Goal: Check status: Check status

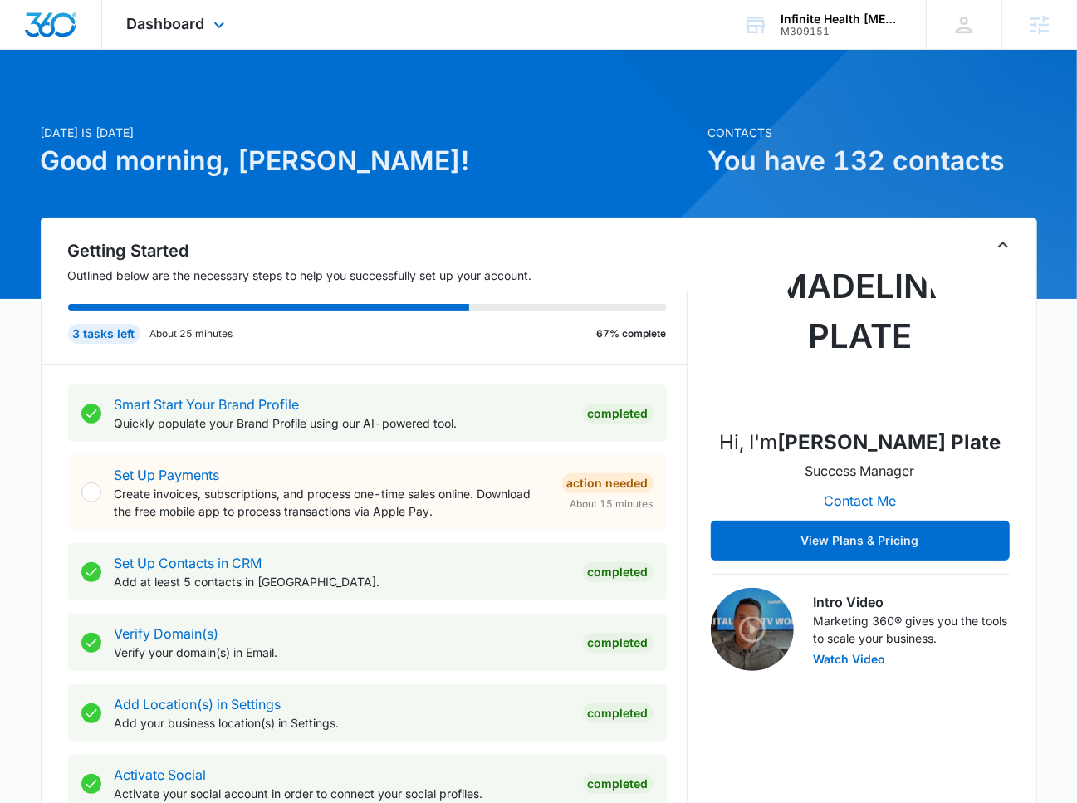
click at [197, 35] on div "Dashboard Apps Reputation Websites Forms CRM Email Social POS Content Ads Intel…" at bounding box center [178, 24] width 152 height 49
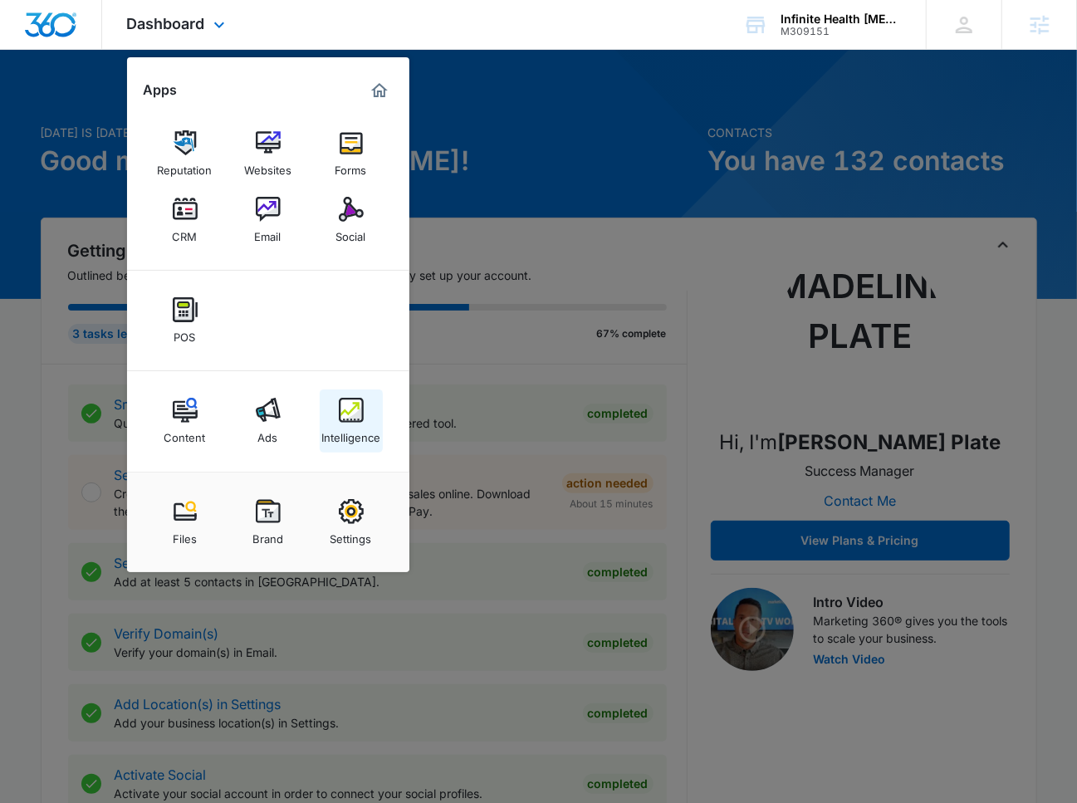
click at [345, 414] on img at bounding box center [351, 410] width 25 height 25
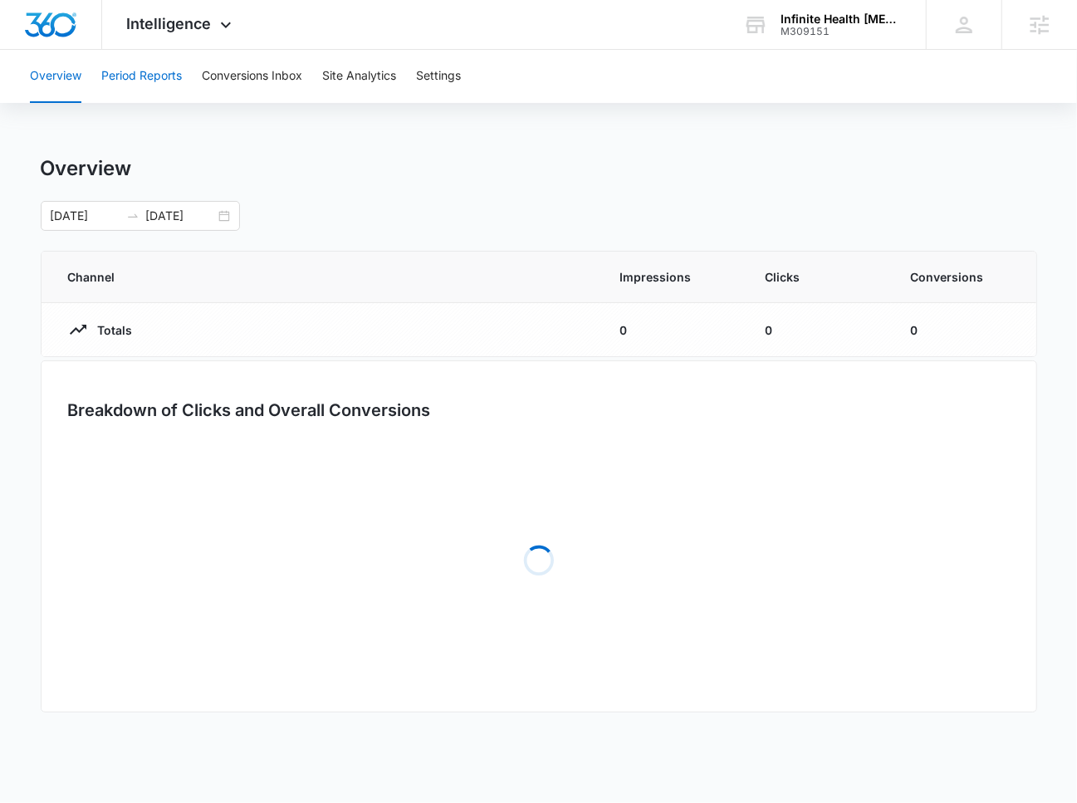
click at [159, 87] on button "Period Reports" at bounding box center [141, 76] width 81 height 53
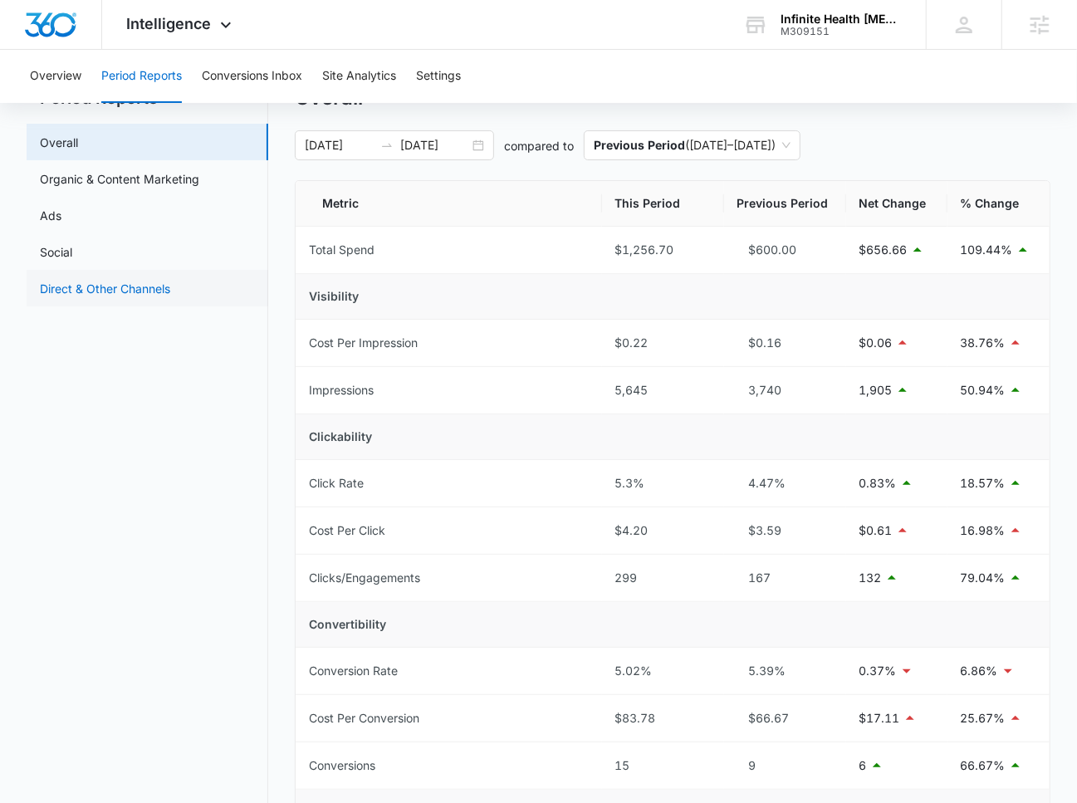
scroll to position [51, 0]
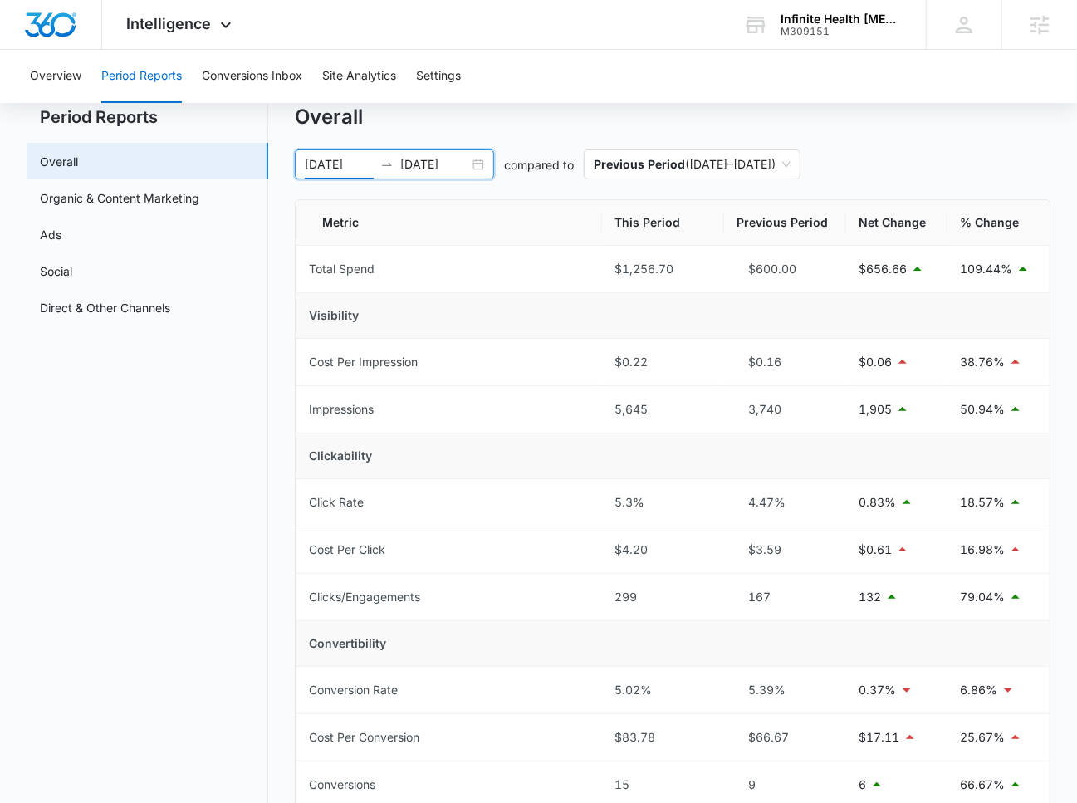
click at [344, 161] on input "[DATE]" at bounding box center [339, 164] width 69 height 18
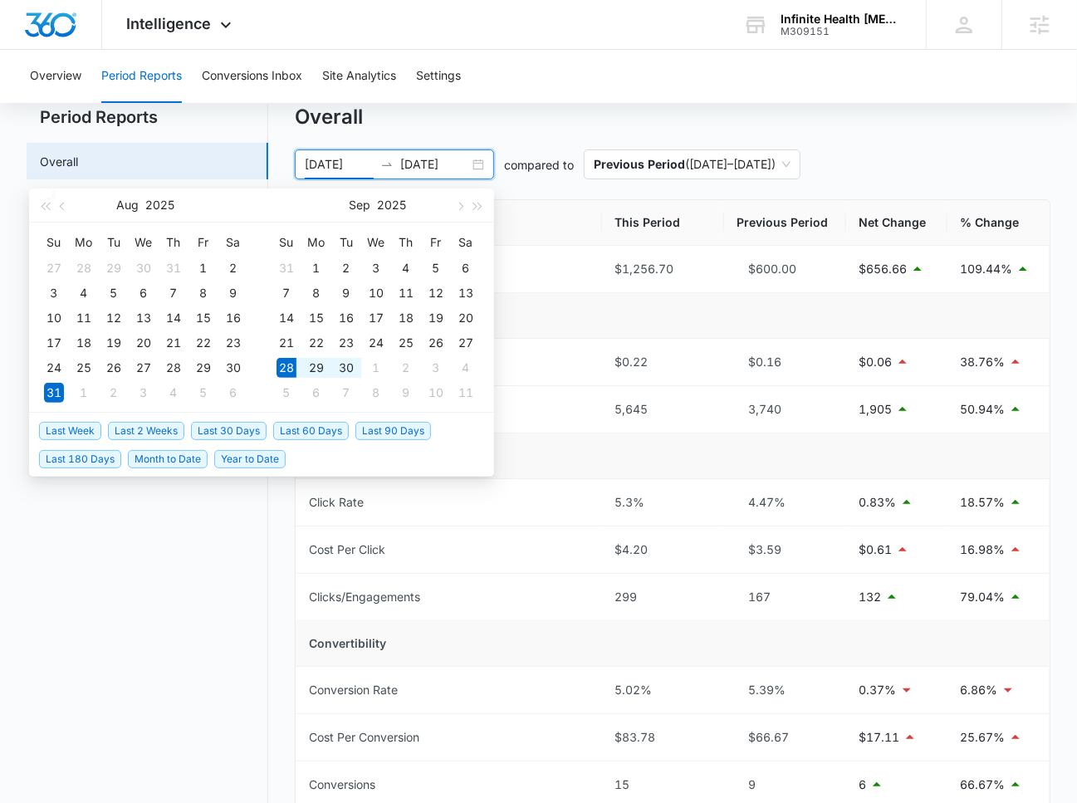
click at [168, 430] on span "Last 2 Weeks" at bounding box center [146, 431] width 76 height 18
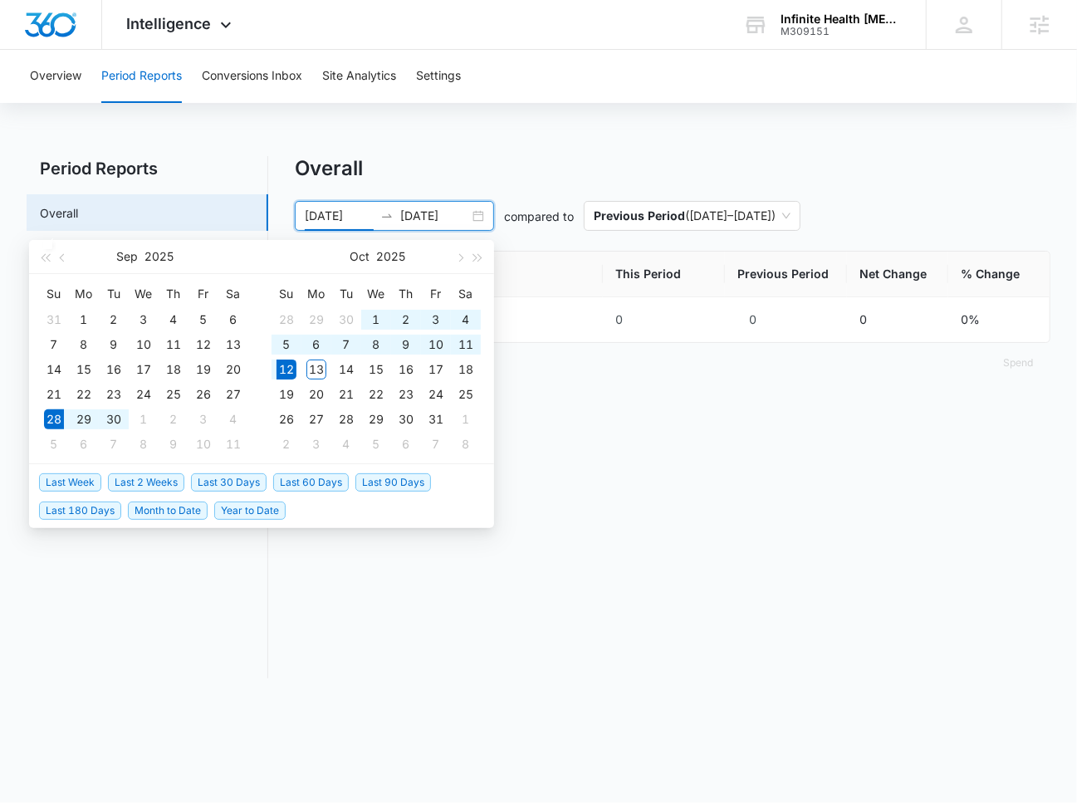
type input "[DATE]"
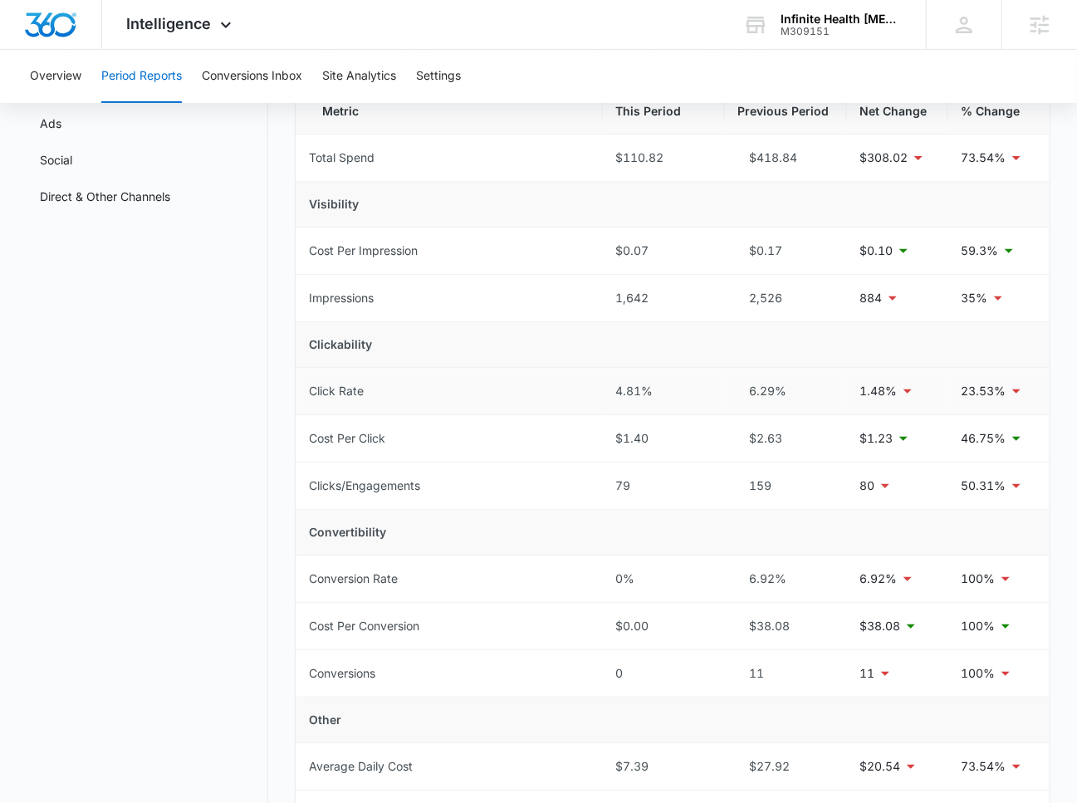
scroll to position [0, 0]
